Goal: Navigation & Orientation: Find specific page/section

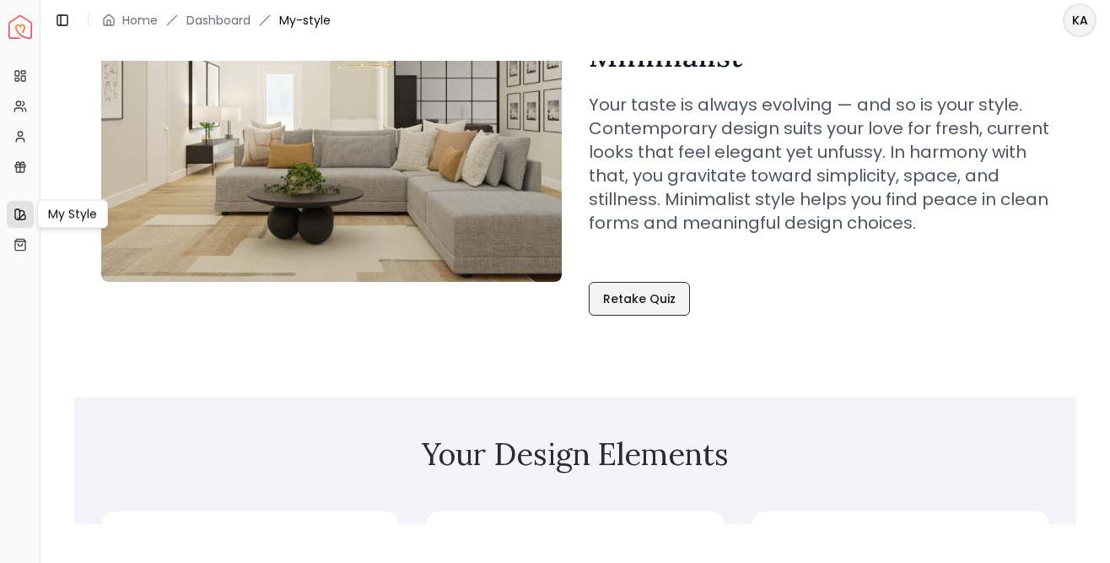
scroll to position [159, 0]
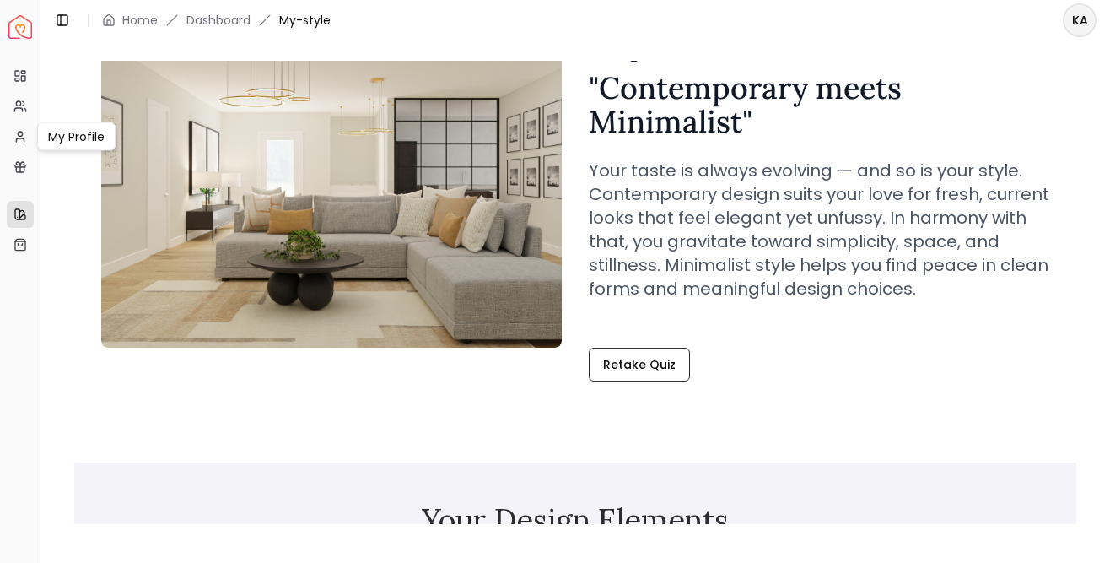
click at [19, 120] on ul "Projects My Referrals My Profile My Profile My Profile Gift Card Balance" at bounding box center [20, 121] width 26 height 118
click at [21, 83] on link "Projects" at bounding box center [20, 75] width 27 height 27
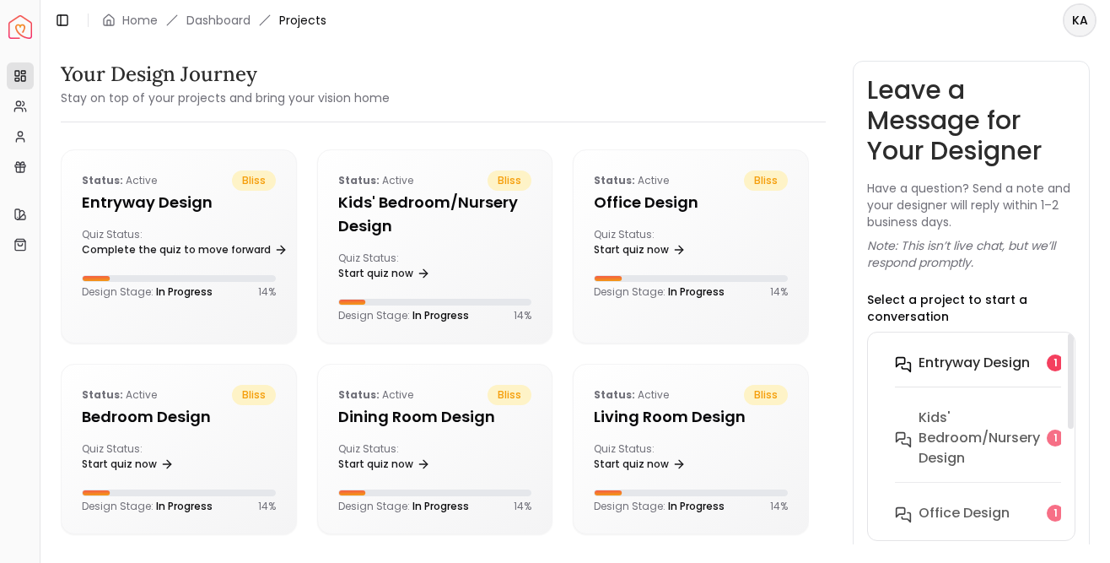
click at [950, 373] on button "entryway design 1" at bounding box center [993, 373] width 223 height 55
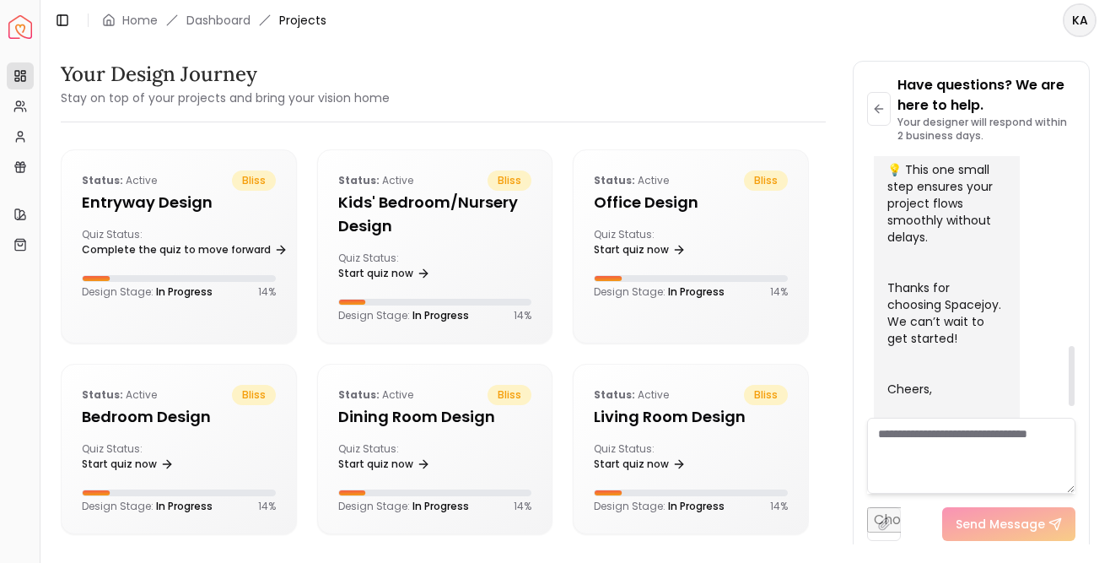
scroll to position [876, 0]
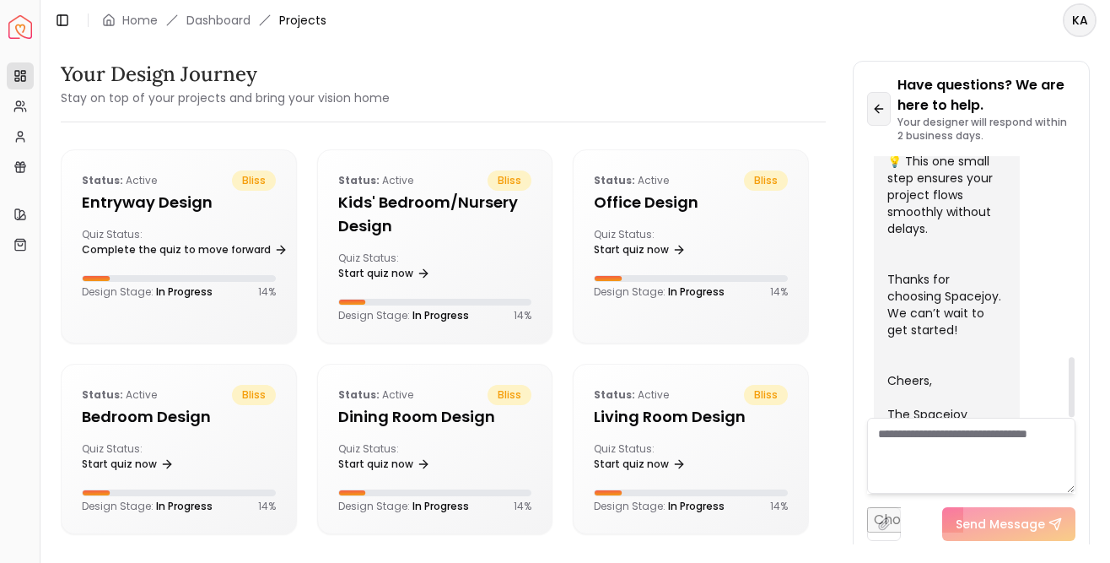
click at [885, 111] on icon at bounding box center [878, 108] width 13 height 13
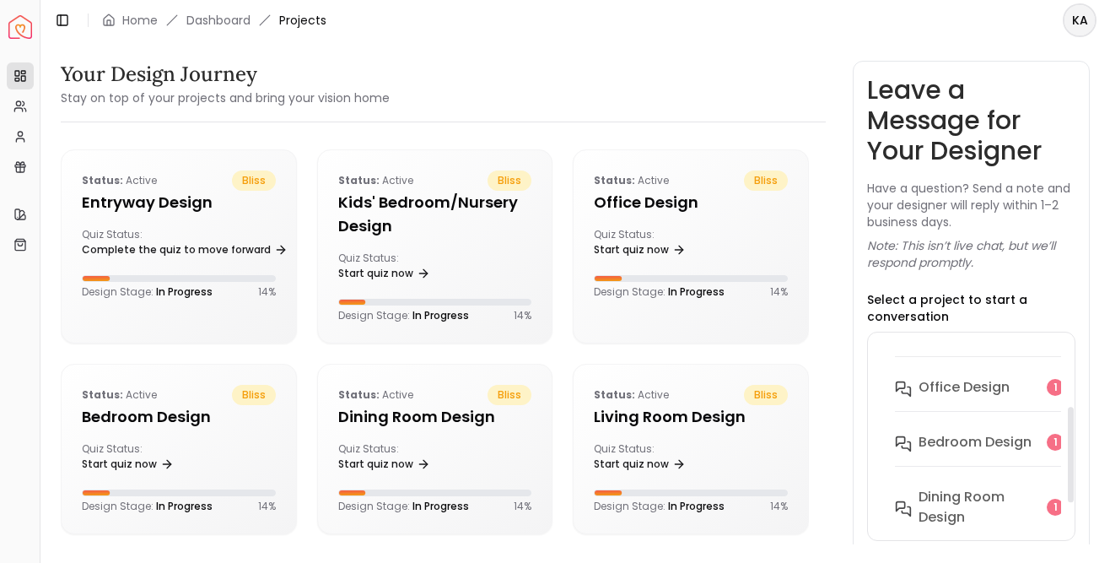
scroll to position [208, 0]
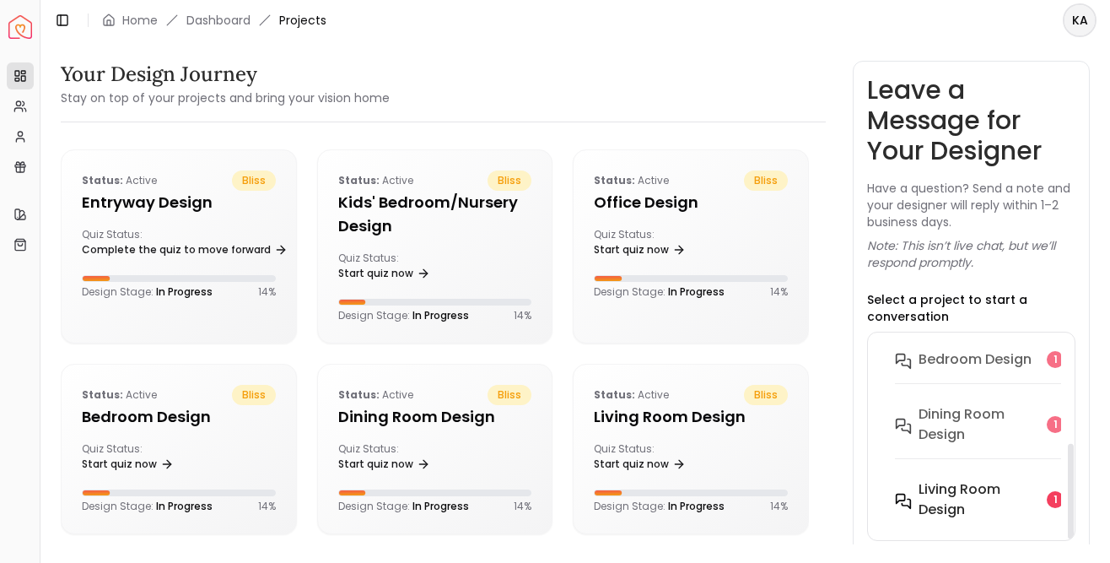
click at [964, 503] on h6 "Living Room design" at bounding box center [979, 499] width 121 height 40
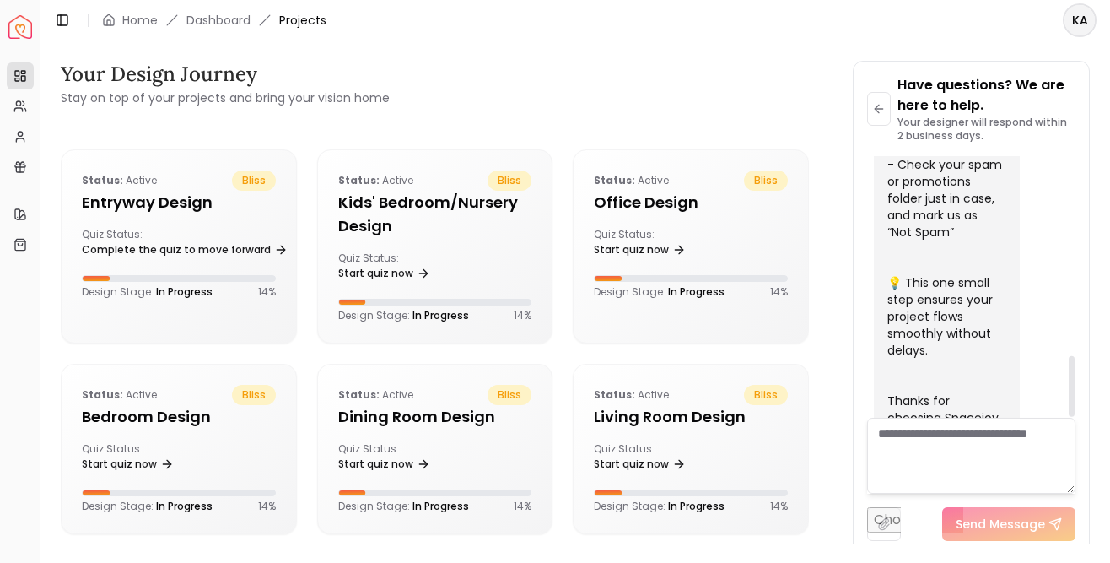
scroll to position [852, 0]
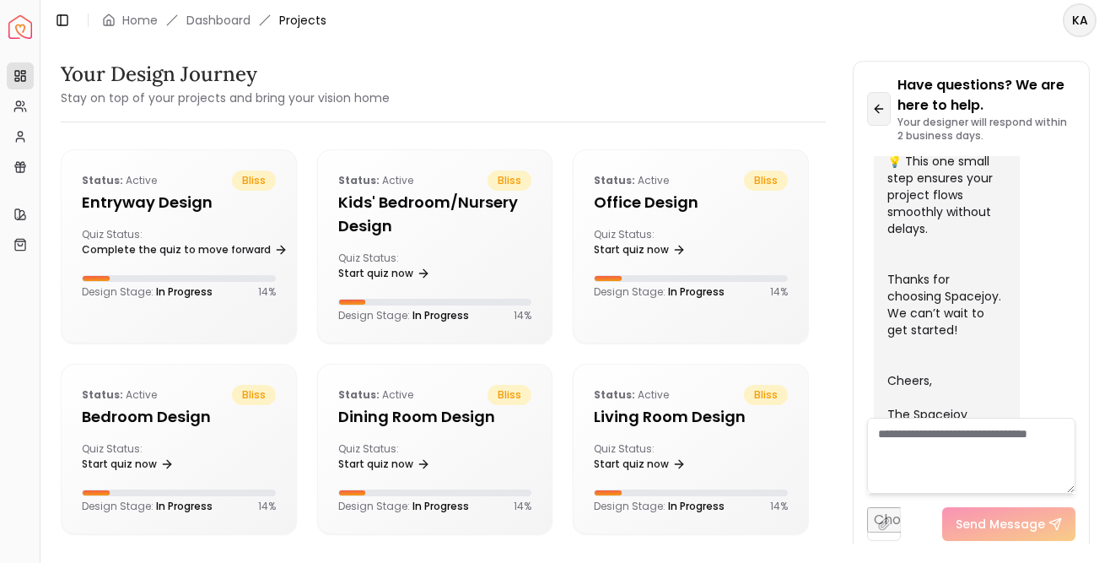
click at [877, 114] on icon at bounding box center [878, 108] width 13 height 13
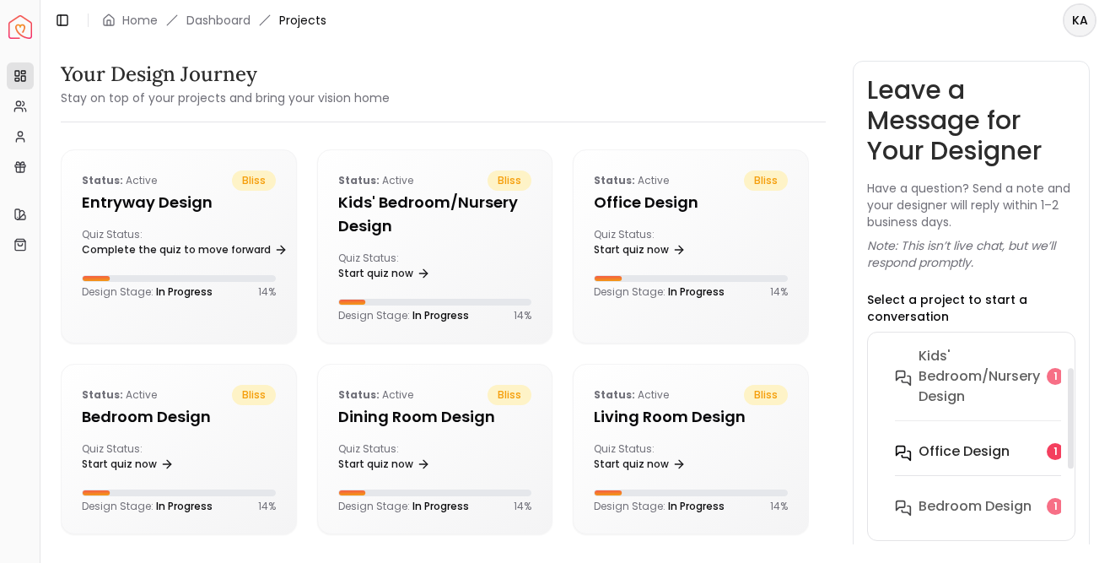
scroll to position [62, 0]
click at [988, 404] on h6 "Kids' Bedroom/Nursery design" at bounding box center [979, 375] width 121 height 61
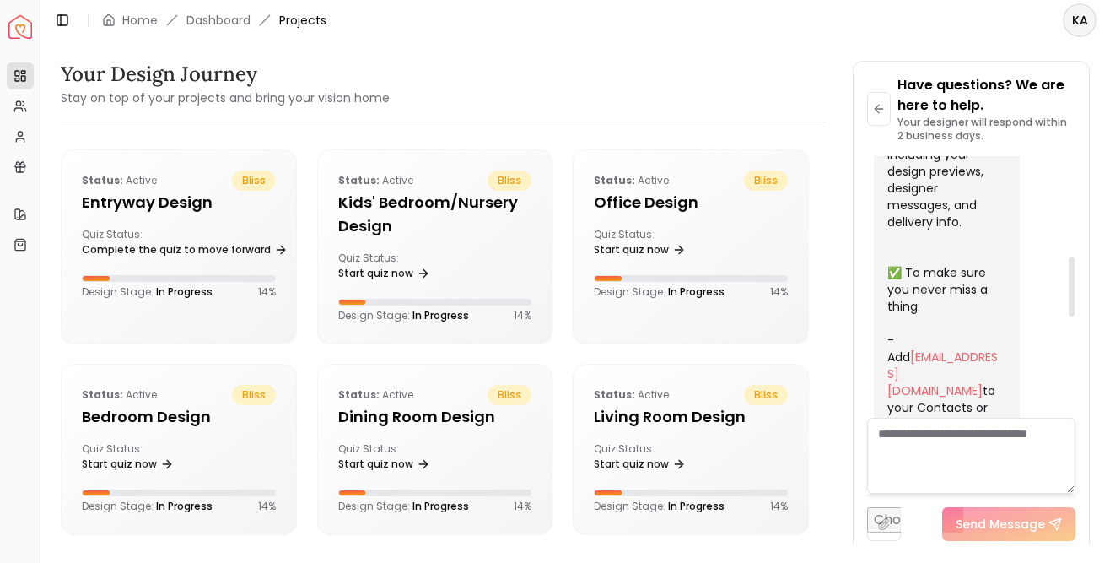
scroll to position [549, 0]
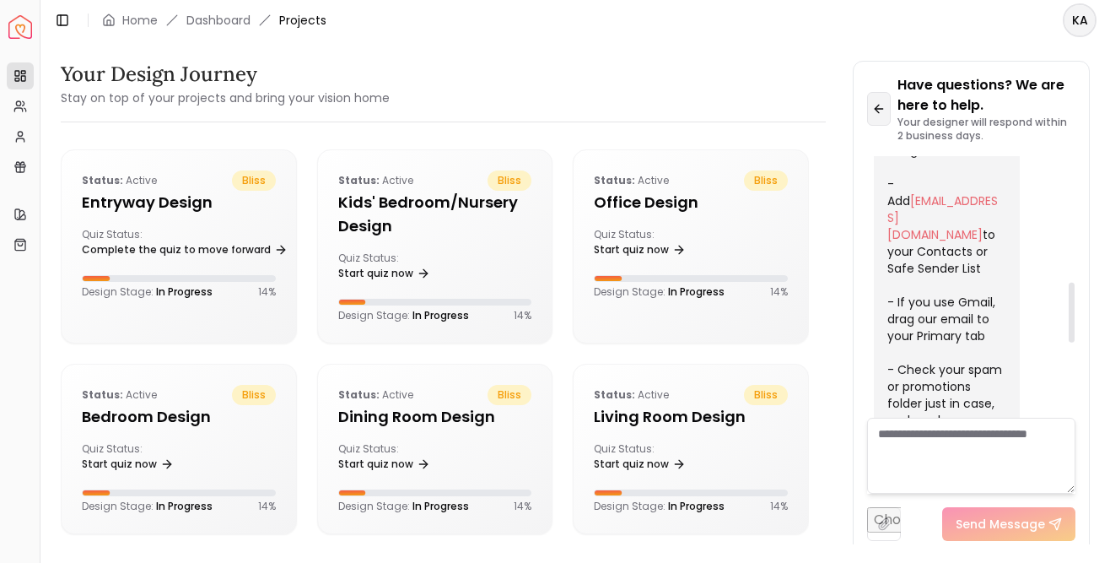
click at [881, 112] on icon at bounding box center [878, 108] width 13 height 13
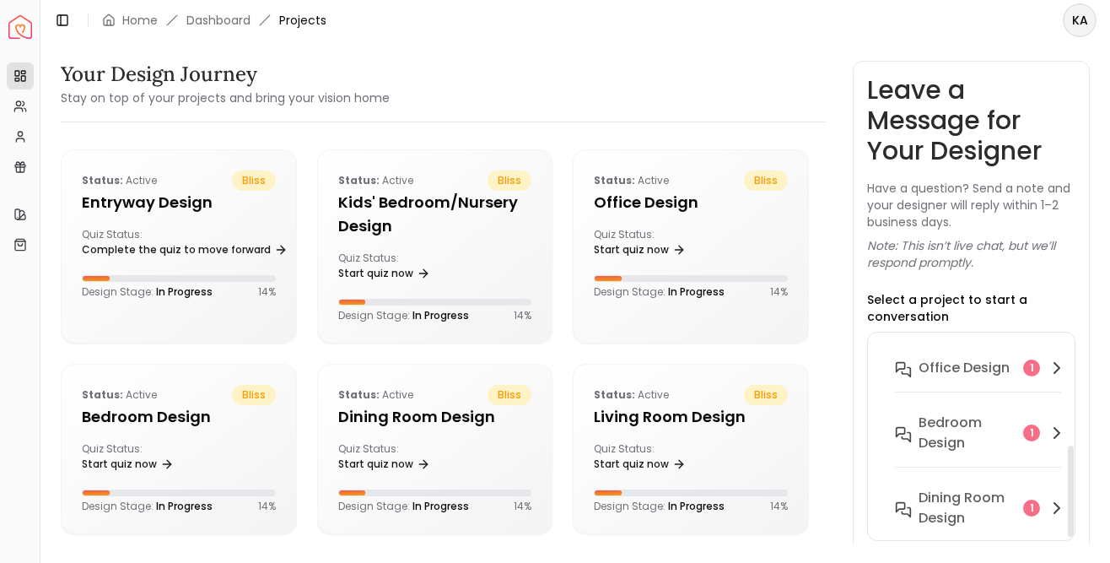
scroll to position [229, 0]
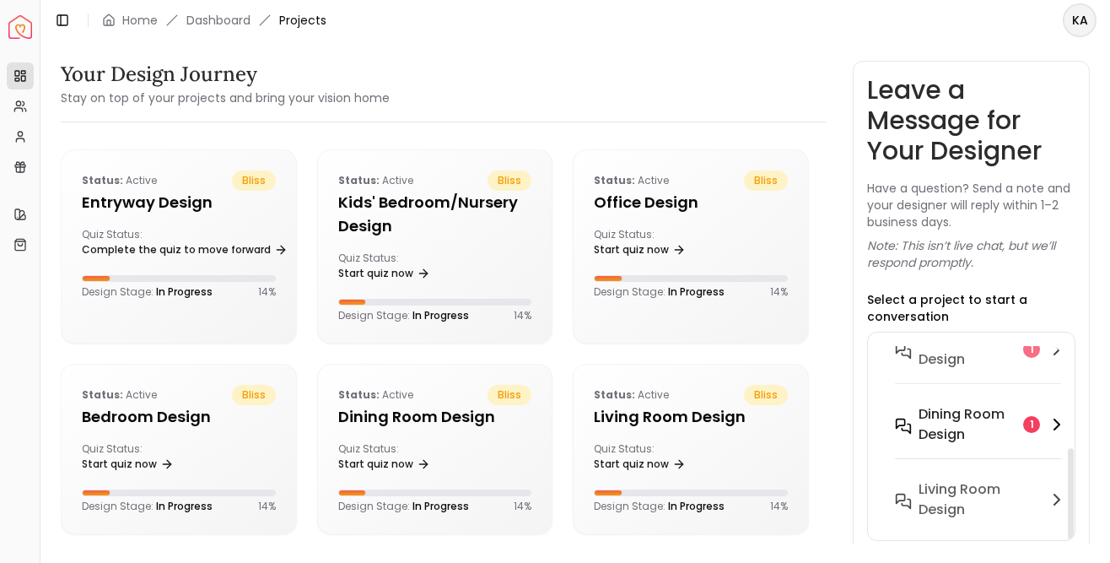
click at [969, 427] on h6 "Dining Room design" at bounding box center [968, 424] width 98 height 40
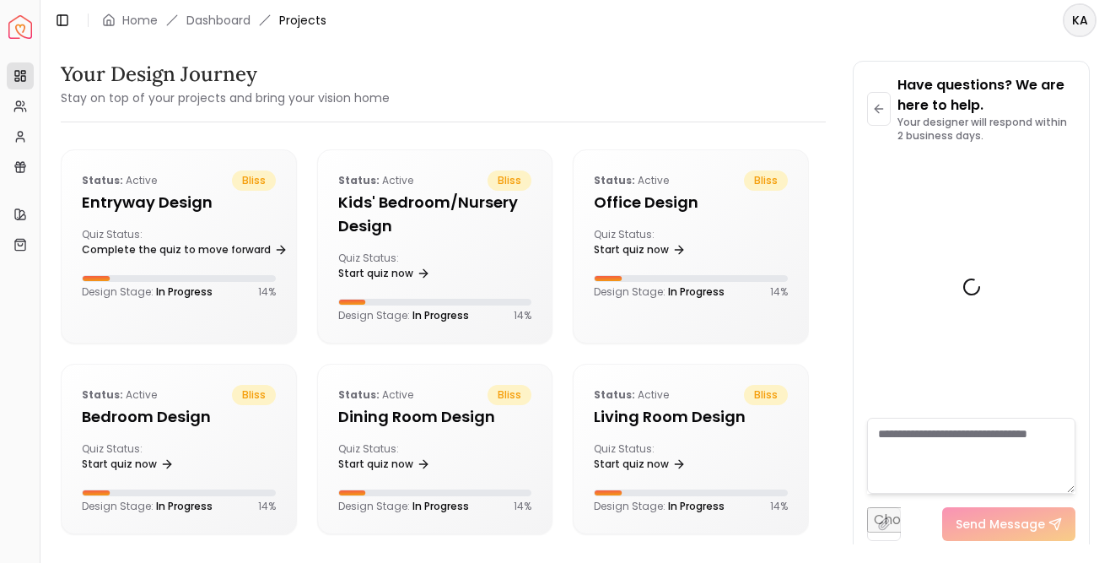
scroll to position [852, 0]
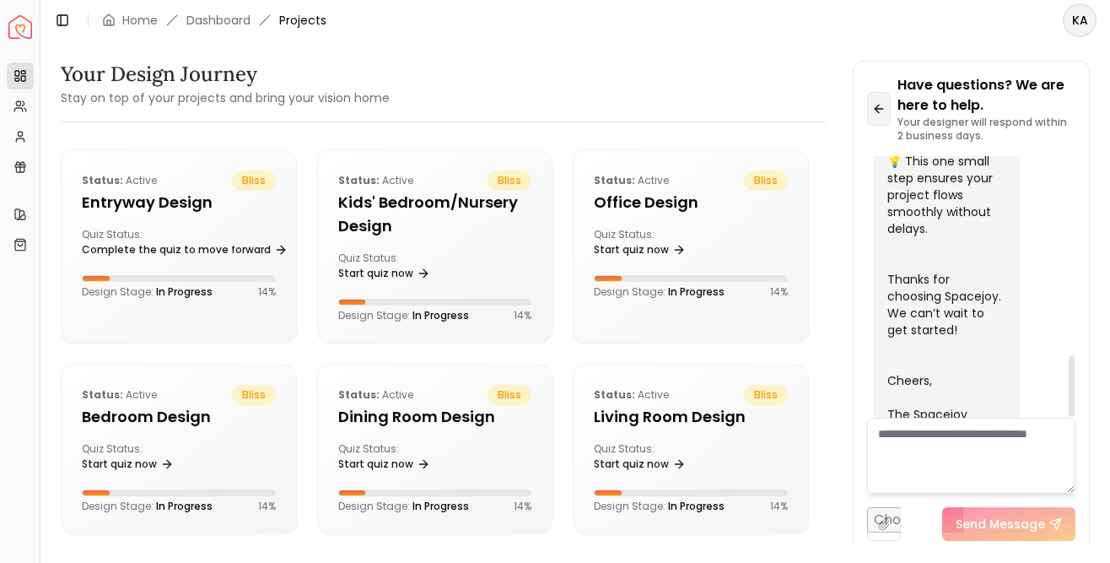
click at [888, 111] on button at bounding box center [879, 109] width 24 height 34
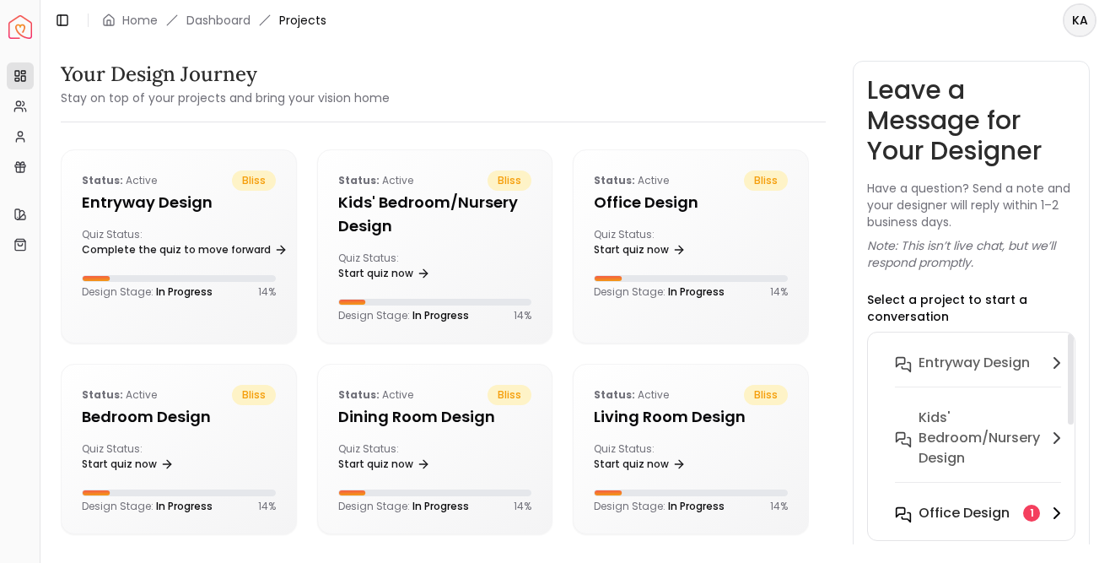
click at [971, 525] on button "Office design 1" at bounding box center [981, 523] width 199 height 55
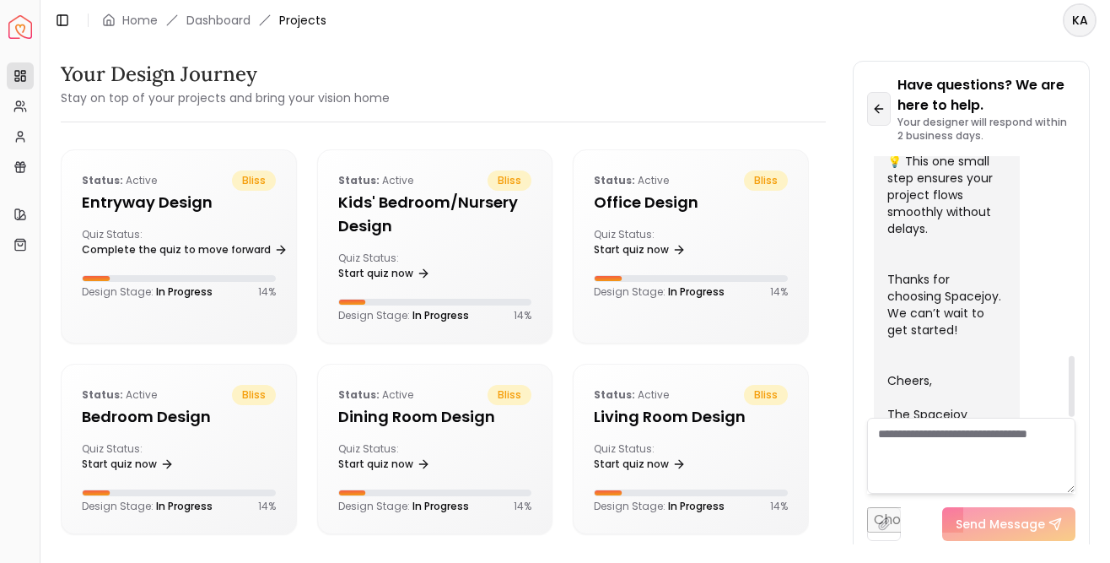
click at [886, 109] on icon at bounding box center [878, 108] width 13 height 13
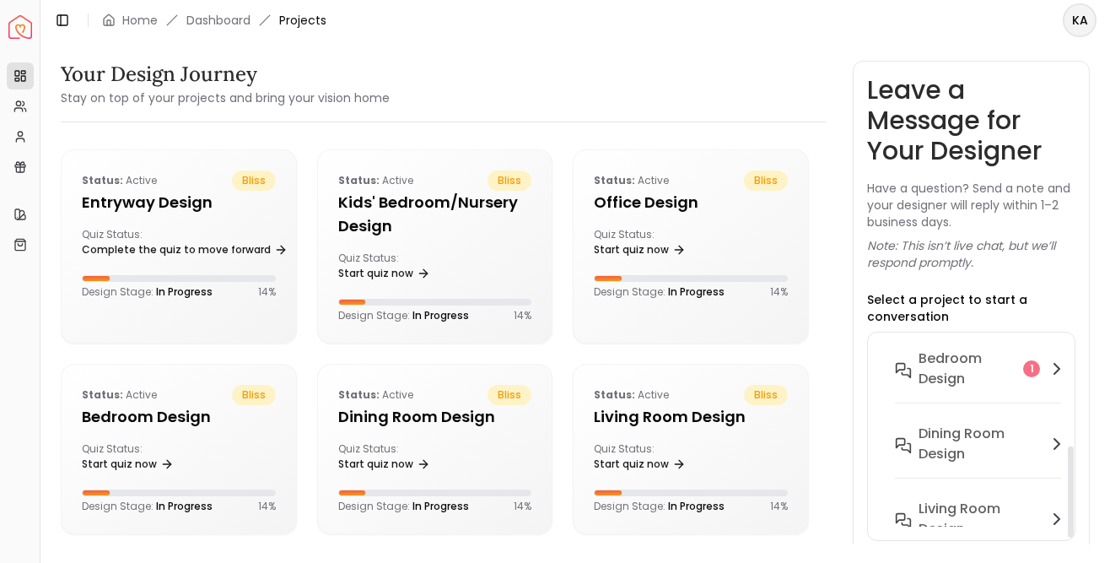
scroll to position [224, 0]
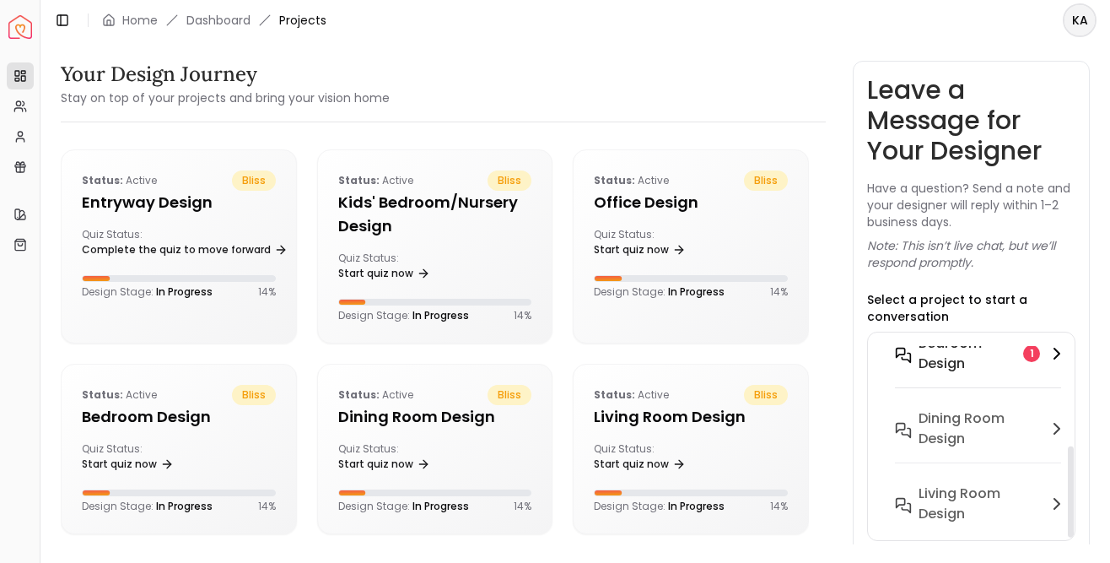
click at [966, 375] on button "Bedroom design 1" at bounding box center [981, 364] width 199 height 75
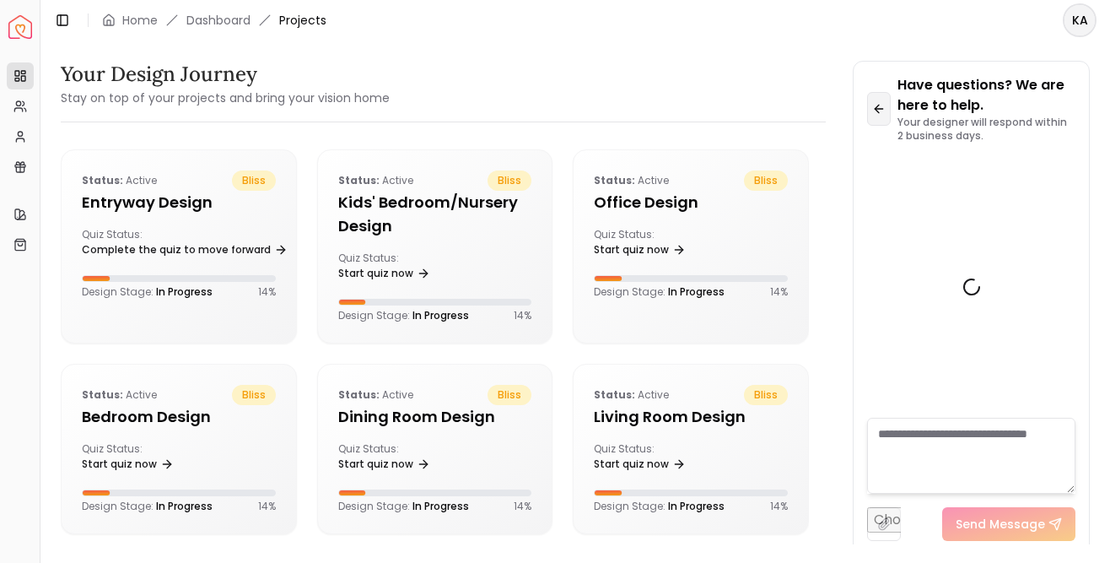
scroll to position [852, 0]
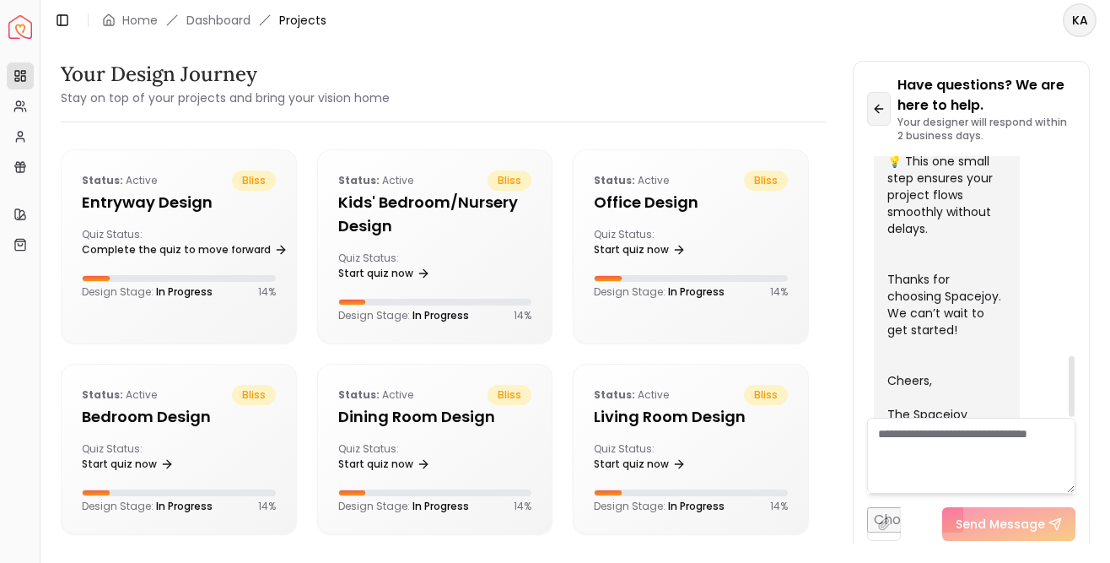
click at [884, 105] on icon at bounding box center [878, 108] width 13 height 13
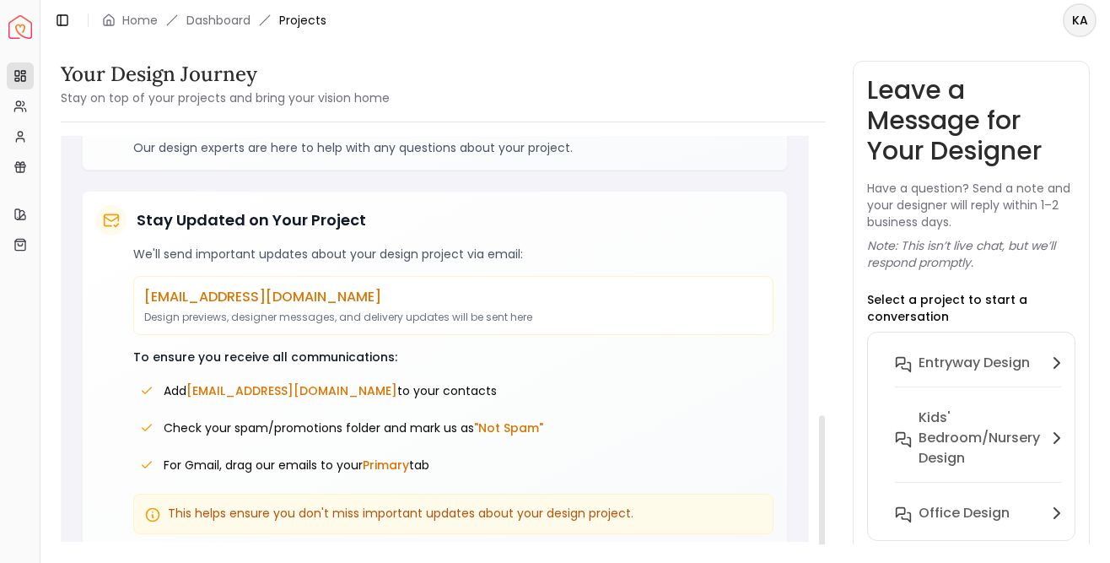
scroll to position [814, 0]
